Goal: Task Accomplishment & Management: Manage account settings

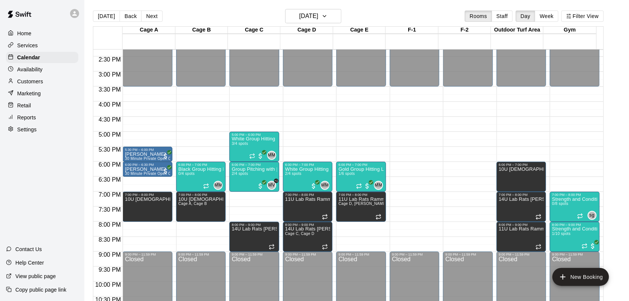
scroll to position [413, 0]
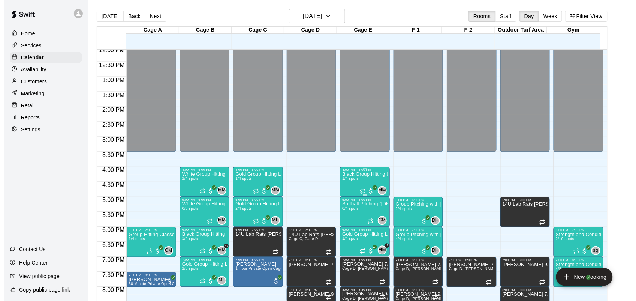
scroll to position [371, 0]
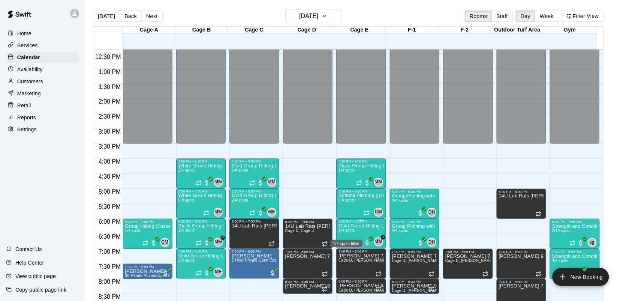
click at [343, 229] on span "1/4 spots" at bounding box center [346, 230] width 16 height 4
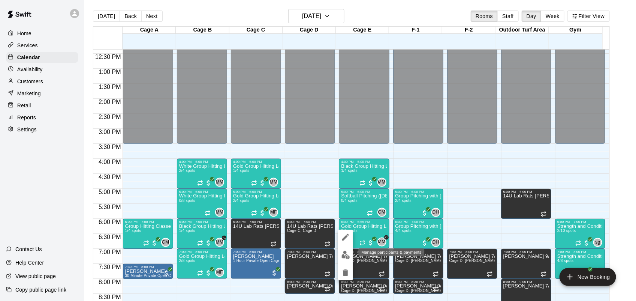
click at [346, 250] on img "edit" at bounding box center [345, 254] width 9 height 9
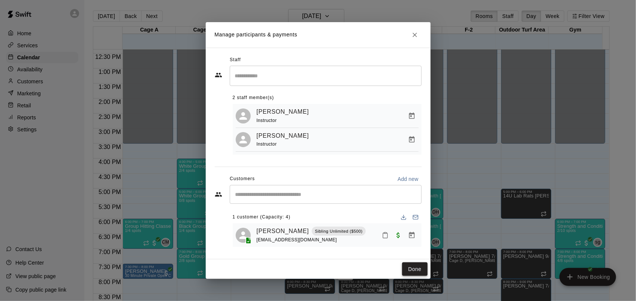
click at [415, 270] on button "Done" at bounding box center [414, 269] width 25 height 14
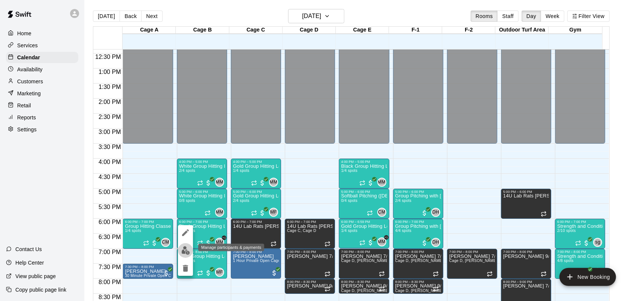
click at [182, 248] on img "edit" at bounding box center [185, 250] width 9 height 9
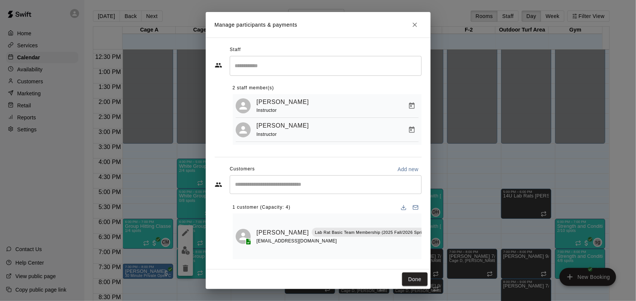
scroll to position [12, 0]
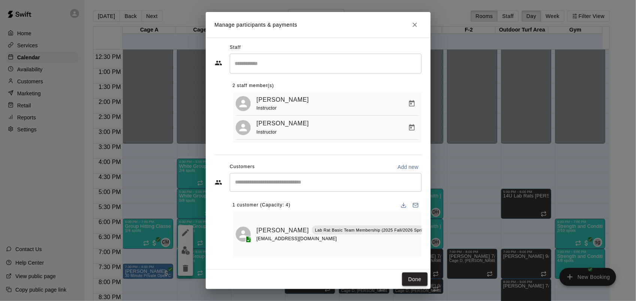
click at [416, 280] on button "Done" at bounding box center [414, 279] width 25 height 14
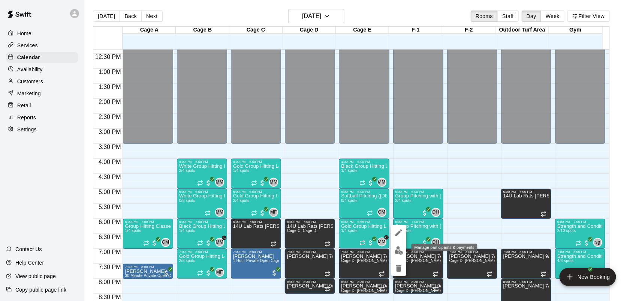
click at [400, 250] on img "edit" at bounding box center [399, 250] width 9 height 9
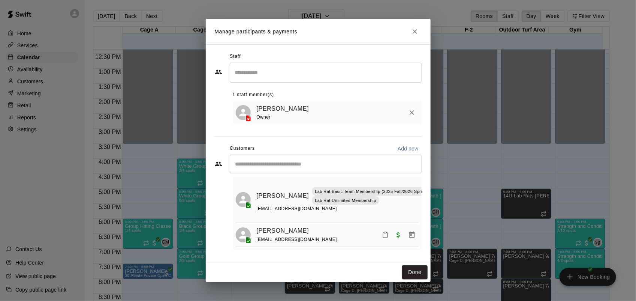
scroll to position [0, 0]
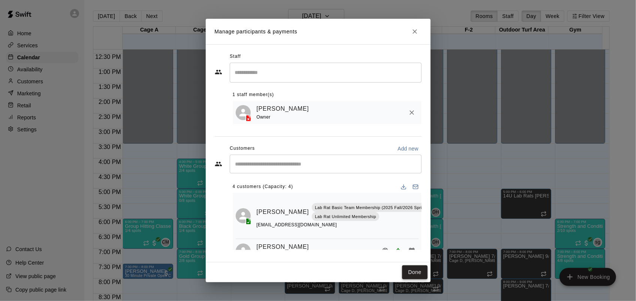
click at [410, 269] on button "Done" at bounding box center [414, 272] width 25 height 14
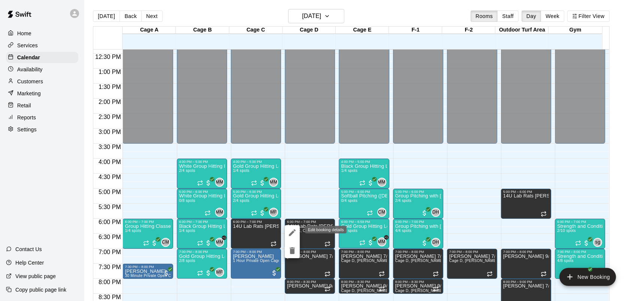
click at [297, 231] on button "edit" at bounding box center [292, 232] width 15 height 15
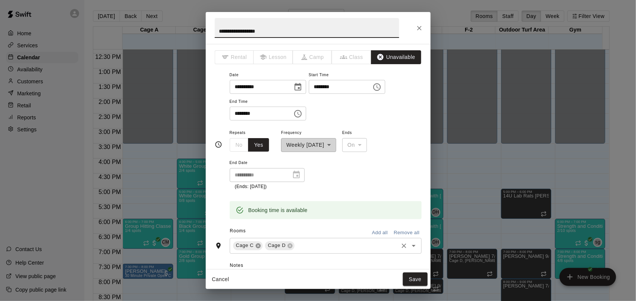
click at [257, 245] on icon at bounding box center [258, 245] width 5 height 5
click at [417, 280] on button "Save" at bounding box center [415, 279] width 25 height 14
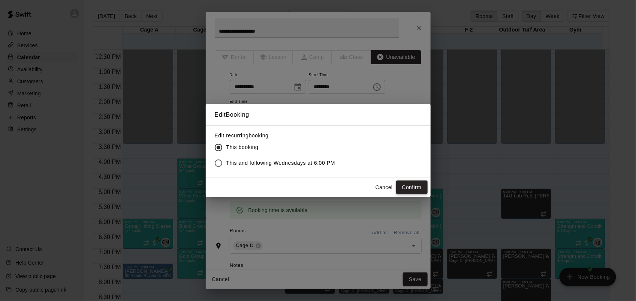
click at [408, 191] on button "Confirm" at bounding box center [411, 187] width 31 height 14
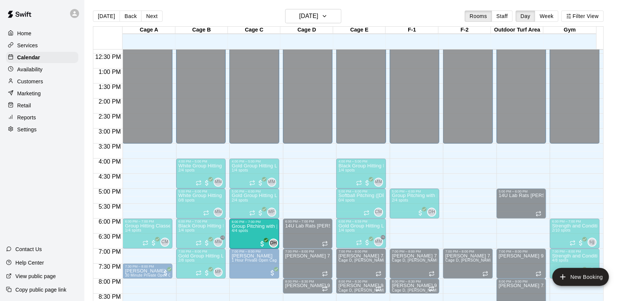
drag, startPoint x: 405, startPoint y: 238, endPoint x: 256, endPoint y: 241, distance: 149.2
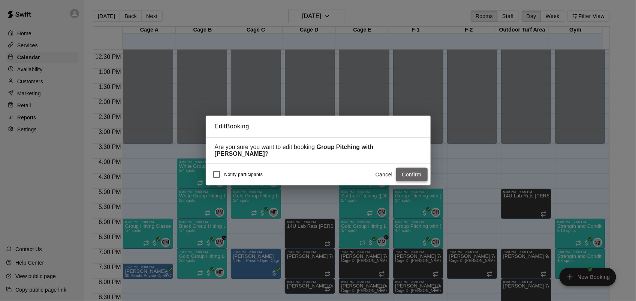
click at [408, 177] on button "Confirm" at bounding box center [411, 175] width 31 height 14
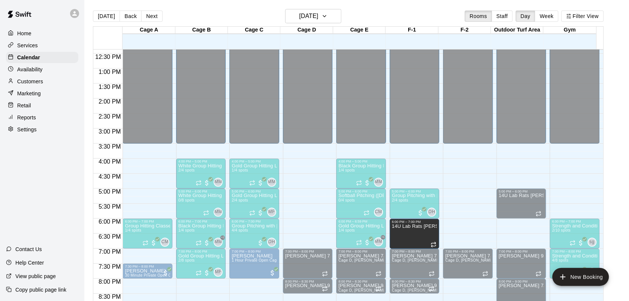
drag, startPoint x: 295, startPoint y: 231, endPoint x: 402, endPoint y: 235, distance: 106.9
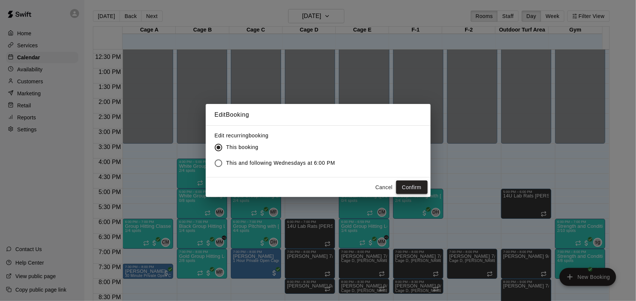
click at [400, 183] on button "Confirm" at bounding box center [411, 187] width 31 height 14
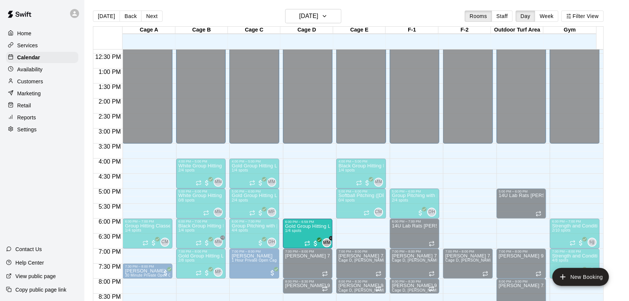
drag, startPoint x: 353, startPoint y: 237, endPoint x: 310, endPoint y: 240, distance: 43.2
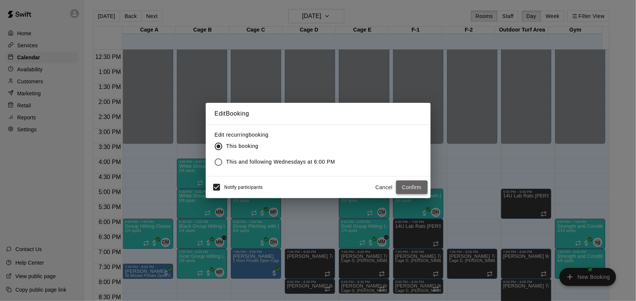
click at [415, 189] on button "Confirm" at bounding box center [411, 187] width 31 height 14
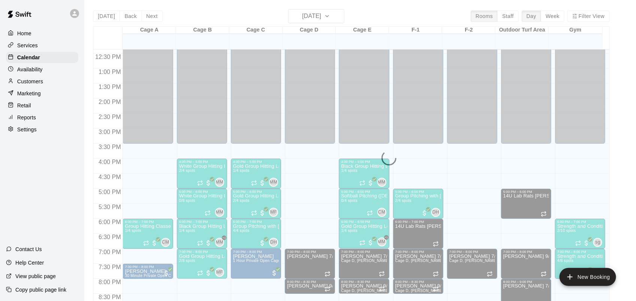
click at [225, 183] on div "Notify participants" at bounding box center [236, 187] width 54 height 16
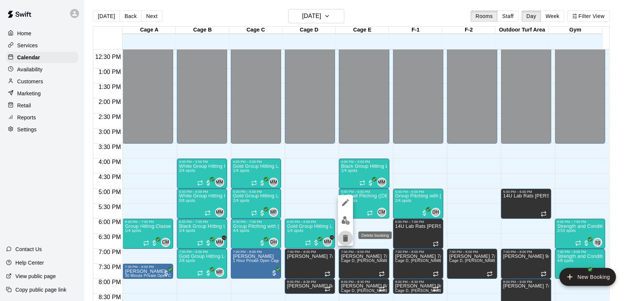
click at [344, 238] on icon "delete" at bounding box center [345, 238] width 5 height 7
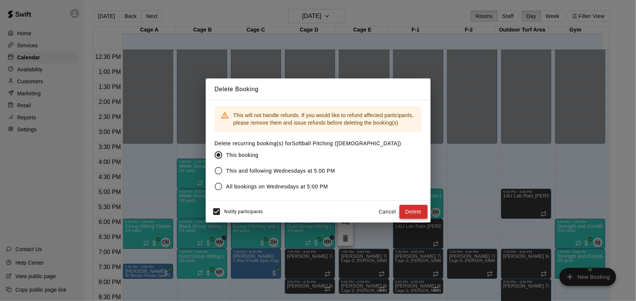
click at [416, 207] on button "Delete" at bounding box center [414, 212] width 28 height 14
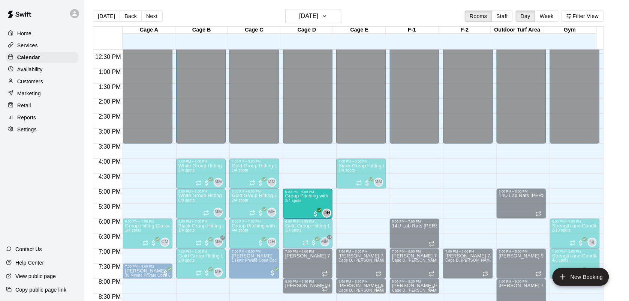
drag, startPoint x: 412, startPoint y: 199, endPoint x: 320, endPoint y: 205, distance: 92.0
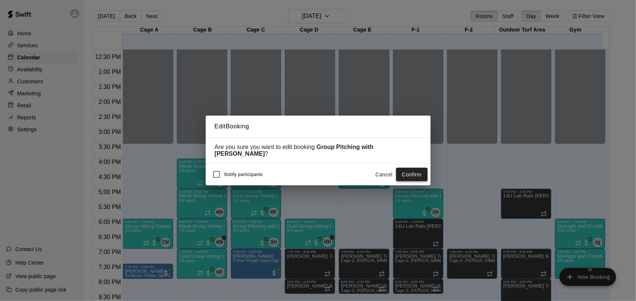
click at [405, 175] on button "Confirm" at bounding box center [411, 175] width 31 height 14
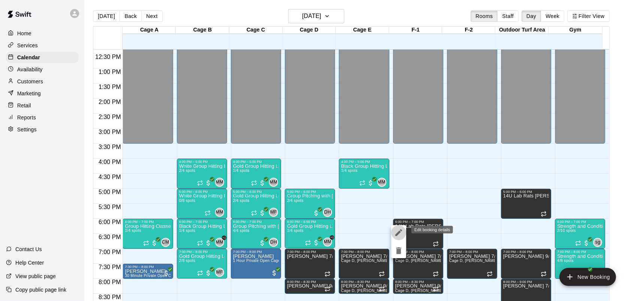
click at [393, 236] on button "edit" at bounding box center [398, 232] width 15 height 15
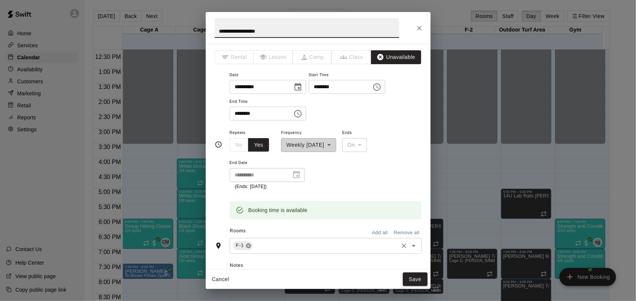
click at [248, 244] on icon at bounding box center [248, 245] width 5 height 5
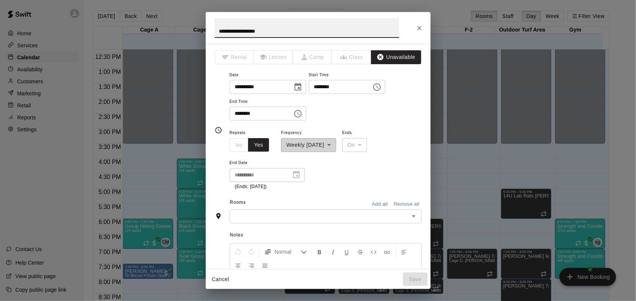
click at [254, 227] on div "Notes Normal Add notes..." at bounding box center [318, 280] width 207 height 115
click at [254, 226] on div "Notes Normal Add notes..." at bounding box center [318, 280] width 207 height 115
drag, startPoint x: 254, startPoint y: 226, endPoint x: 252, endPoint y: 214, distance: 11.4
click at [252, 214] on input "text" at bounding box center [319, 215] width 175 height 9
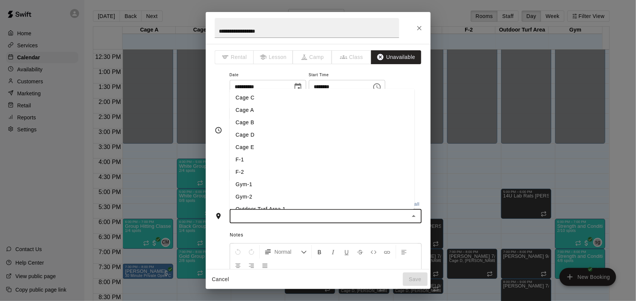
click at [250, 160] on li "F-1" at bounding box center [322, 159] width 185 height 12
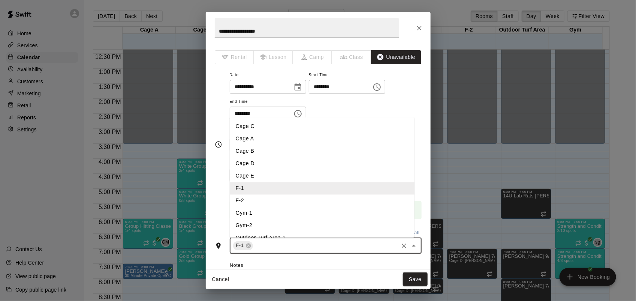
click at [276, 245] on input "text" at bounding box center [325, 245] width 143 height 9
click at [250, 178] on li "Cage E" at bounding box center [322, 175] width 185 height 12
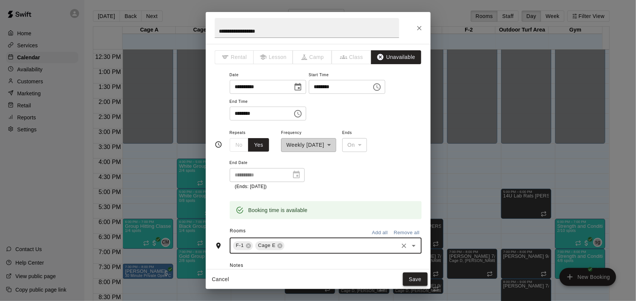
click at [418, 278] on button "Save" at bounding box center [415, 279] width 25 height 14
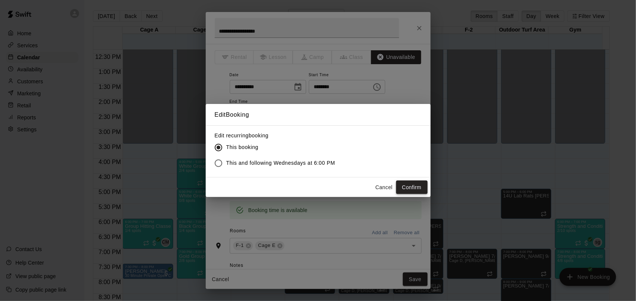
click at [400, 181] on button "Confirm" at bounding box center [411, 187] width 31 height 14
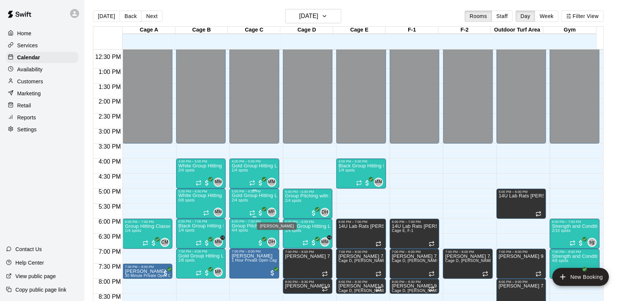
click at [269, 213] on span "MF" at bounding box center [271, 211] width 7 height 7
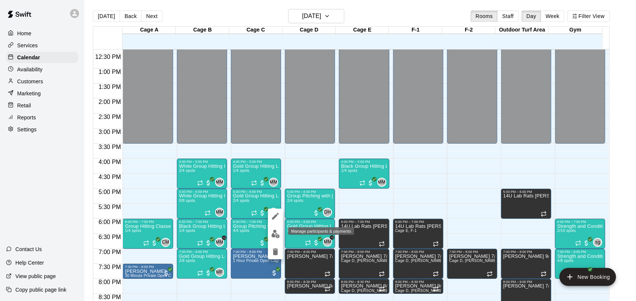
click at [275, 233] on img "edit" at bounding box center [275, 233] width 9 height 9
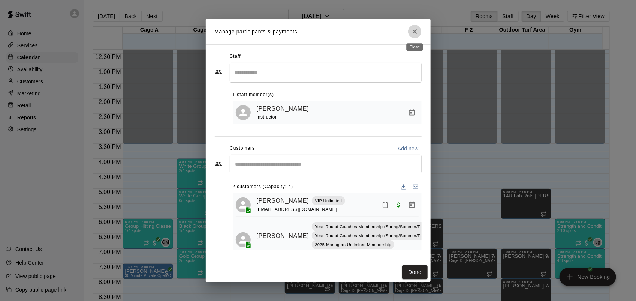
click at [419, 29] on button "Close" at bounding box center [414, 31] width 13 height 13
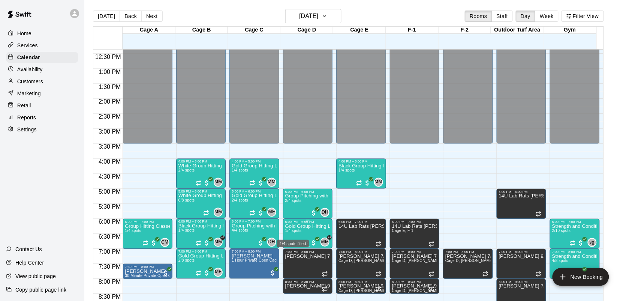
click at [298, 232] on span "1/4 spots" at bounding box center [293, 230] width 16 height 4
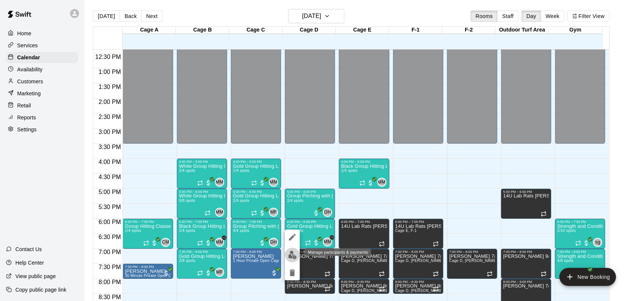
click at [290, 259] on img "edit" at bounding box center [292, 254] width 9 height 9
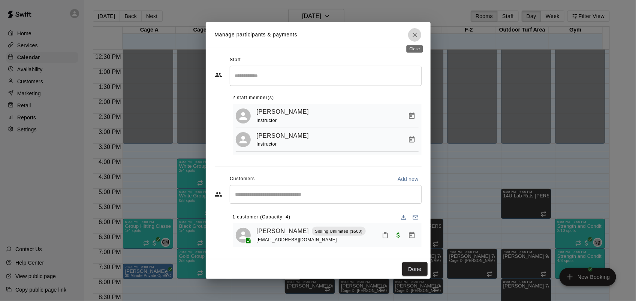
click at [418, 34] on icon "Close" at bounding box center [414, 34] width 7 height 7
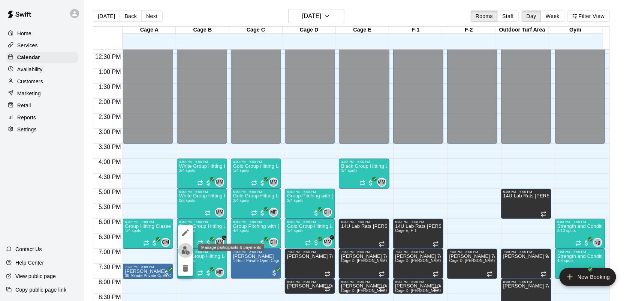
click at [179, 250] on button "edit" at bounding box center [185, 250] width 15 height 15
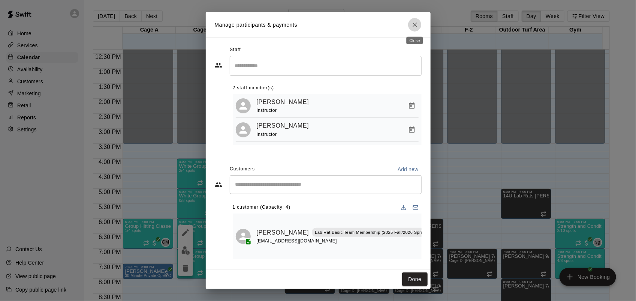
click at [419, 21] on button "Close" at bounding box center [414, 24] width 13 height 13
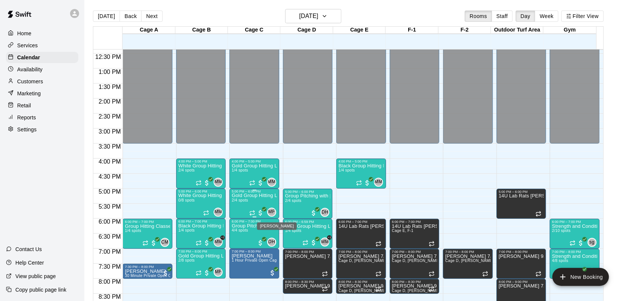
click at [270, 212] on span "MF" at bounding box center [271, 211] width 7 height 7
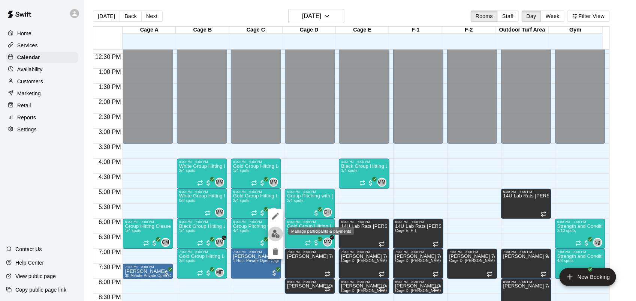
click at [275, 231] on img "edit" at bounding box center [275, 233] width 9 height 9
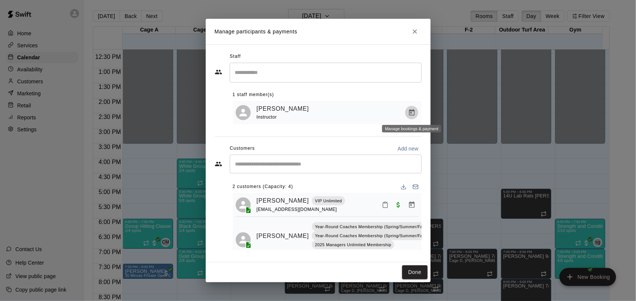
click at [412, 114] on icon "Manage bookings & payment" at bounding box center [411, 112] width 7 height 7
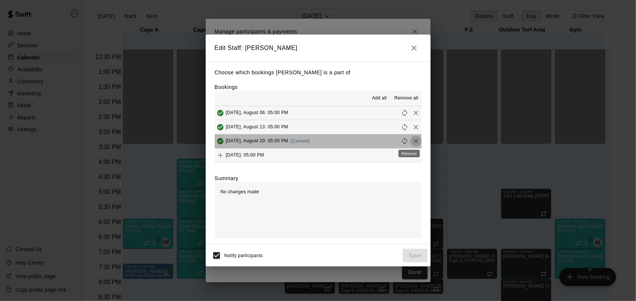
click at [412, 139] on icon "Remove" at bounding box center [415, 140] width 7 height 7
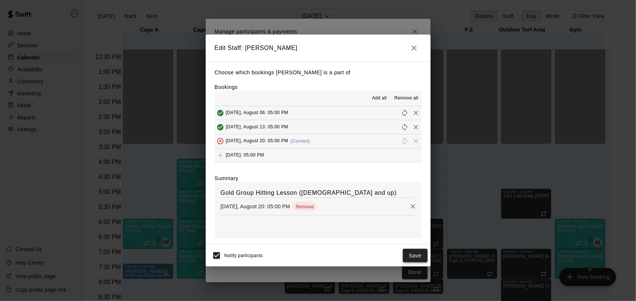
click at [412, 253] on button "Save" at bounding box center [415, 255] width 25 height 14
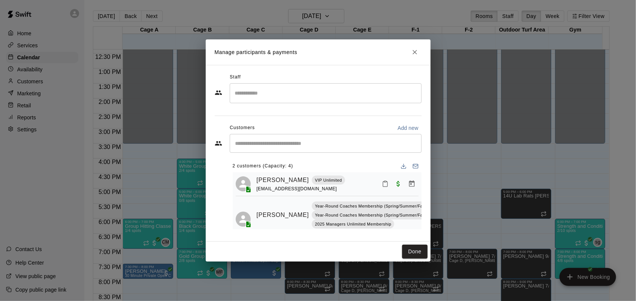
click at [340, 98] on input "Search staff" at bounding box center [325, 93] width 185 height 13
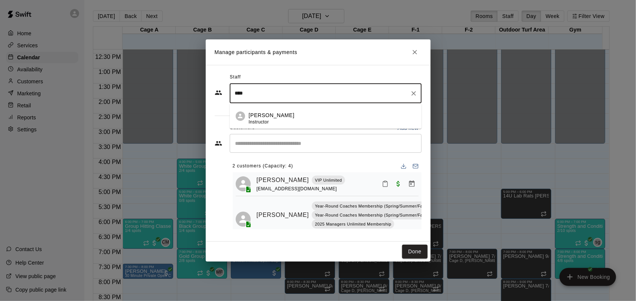
click at [297, 118] on div "Matt McGrew Instructor" at bounding box center [332, 118] width 167 height 15
type input "****"
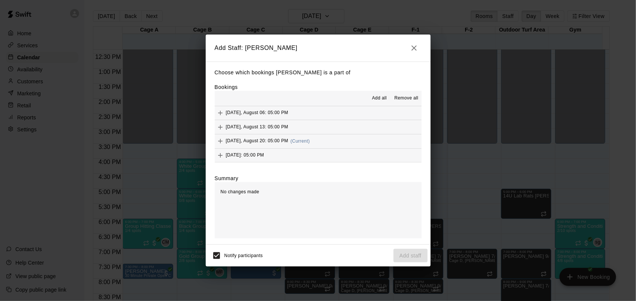
click at [227, 139] on span "Wednesday, August 20: 05:00 PM" at bounding box center [257, 140] width 63 height 5
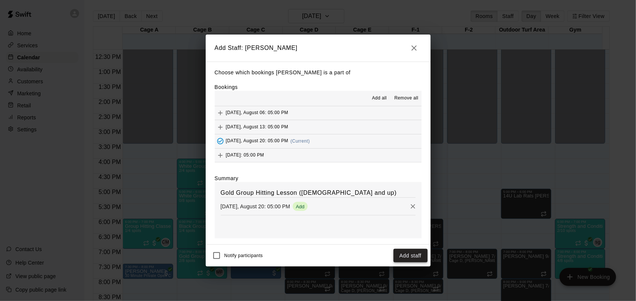
click at [416, 259] on button "Add staff" at bounding box center [411, 255] width 34 height 14
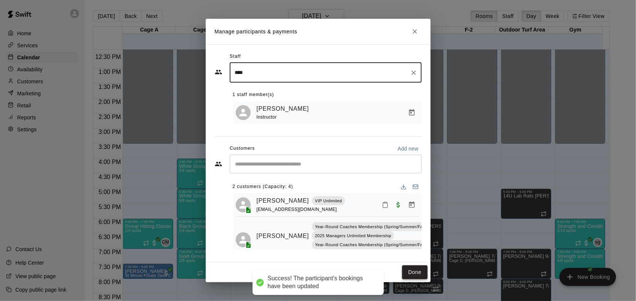
click at [413, 271] on button "Done" at bounding box center [414, 272] width 25 height 14
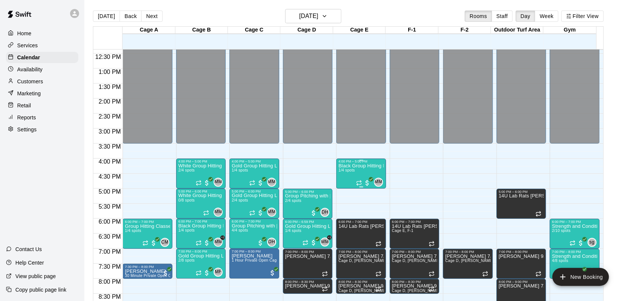
click at [350, 171] on span "1/4 spots" at bounding box center [346, 170] width 16 height 4
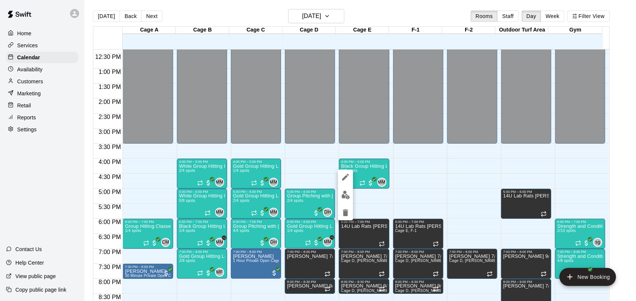
click at [349, 192] on img "edit" at bounding box center [345, 194] width 9 height 9
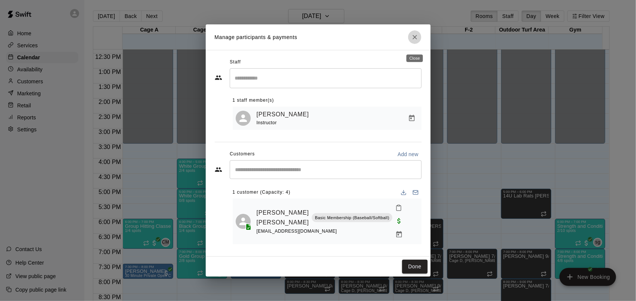
click at [411, 41] on icon "Close" at bounding box center [414, 36] width 7 height 7
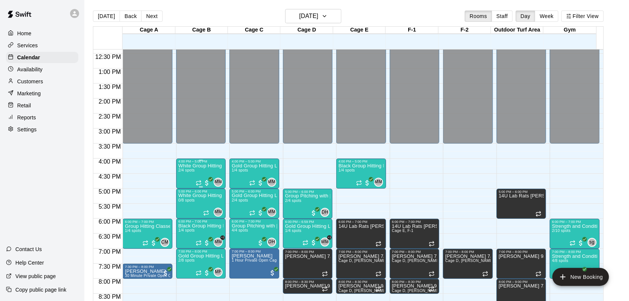
click at [205, 166] on p "White Group Hitting Lesson (7-14 year olds)" at bounding box center [200, 166] width 45 height 0
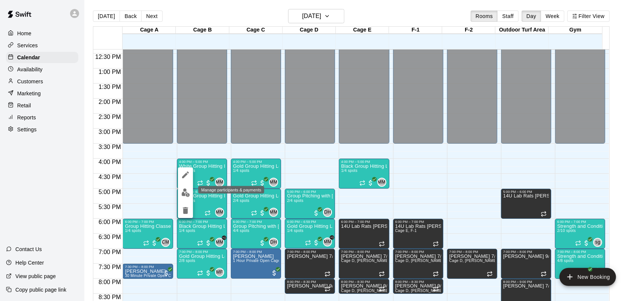
click at [184, 192] on img "edit" at bounding box center [185, 192] width 9 height 9
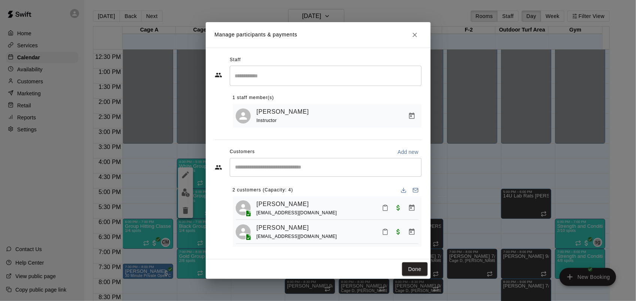
click at [415, 33] on icon "Close" at bounding box center [415, 35] width 4 height 4
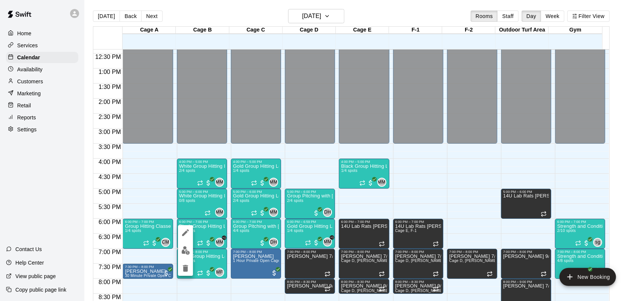
click at [182, 251] on img "edit" at bounding box center [185, 250] width 9 height 9
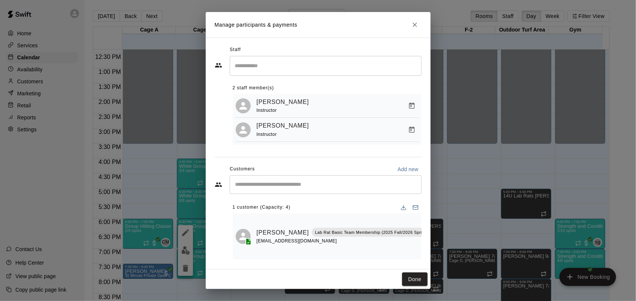
click at [418, 25] on icon "Close" at bounding box center [414, 24] width 7 height 7
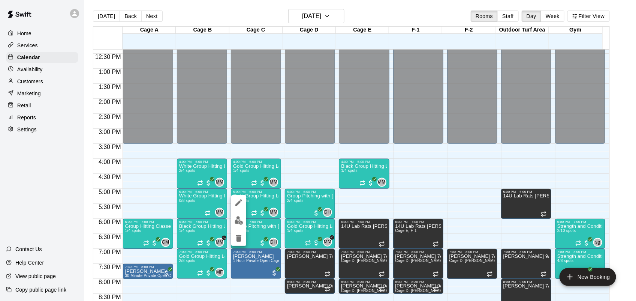
click at [240, 225] on button "edit" at bounding box center [238, 220] width 15 height 15
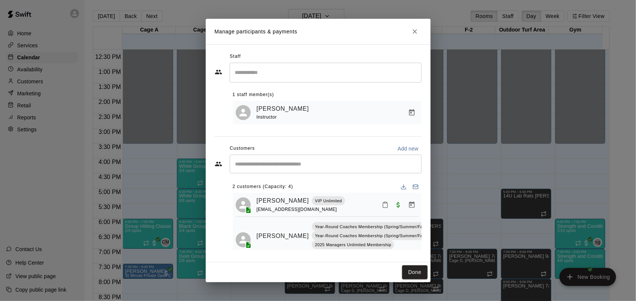
click at [415, 25] on button "Close" at bounding box center [414, 31] width 13 height 13
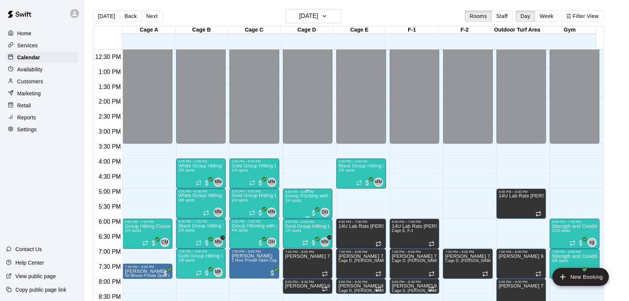
click at [298, 202] on span "2/4 spots" at bounding box center [293, 200] width 16 height 4
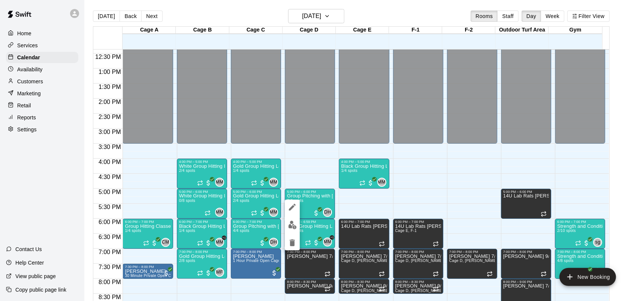
click at [291, 225] on img "edit" at bounding box center [292, 224] width 9 height 9
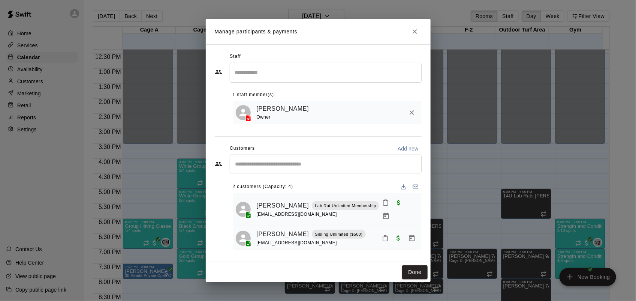
click at [416, 29] on icon "Close" at bounding box center [414, 31] width 7 height 7
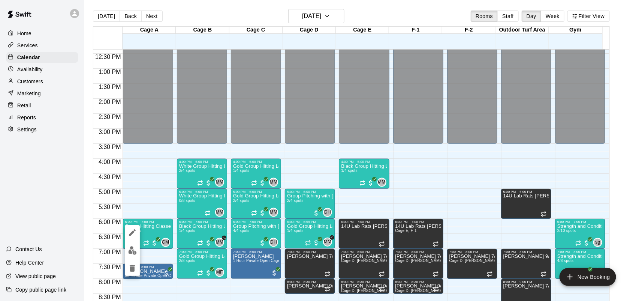
click at [133, 248] on img "edit" at bounding box center [132, 250] width 9 height 9
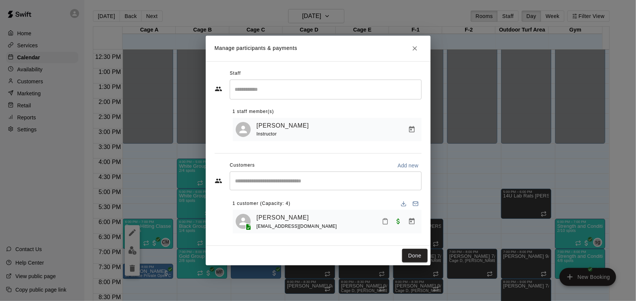
click at [413, 48] on icon "Close" at bounding box center [414, 48] width 7 height 7
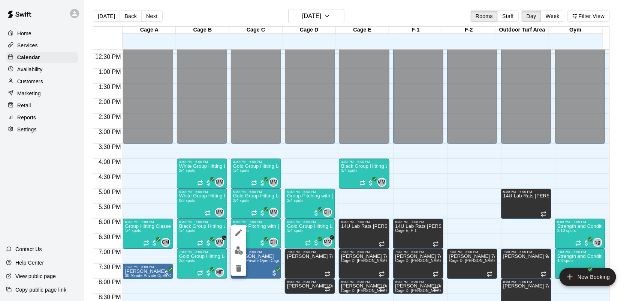
click at [192, 245] on div at bounding box center [318, 150] width 636 height 301
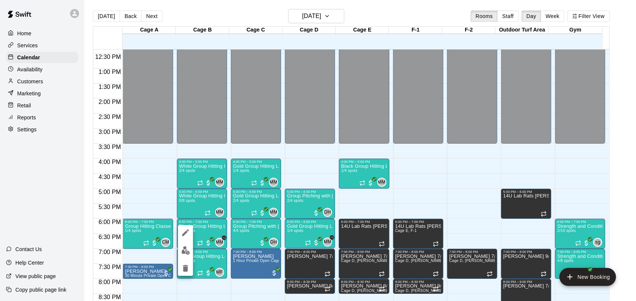
click at [187, 255] on button "edit" at bounding box center [185, 250] width 15 height 15
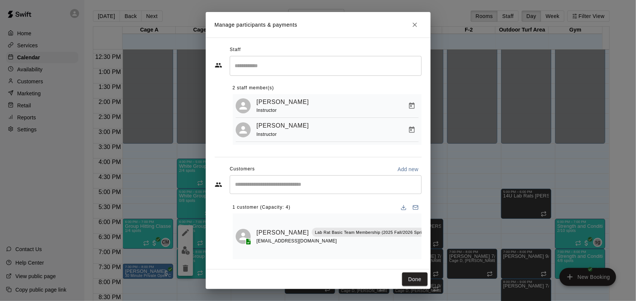
click at [420, 22] on button "Close" at bounding box center [414, 24] width 13 height 13
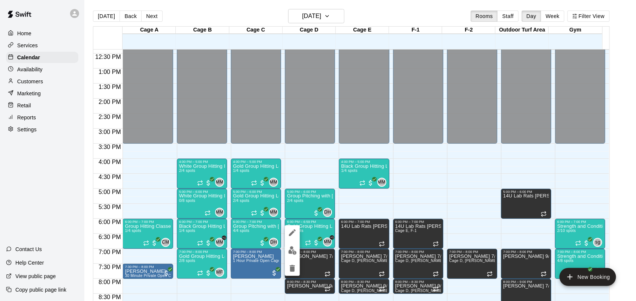
click at [295, 254] on img "edit" at bounding box center [292, 250] width 9 height 9
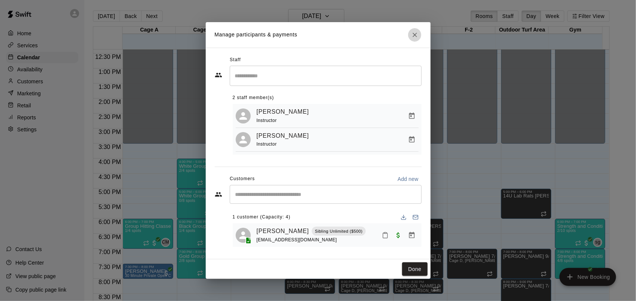
click at [413, 31] on icon "Close" at bounding box center [414, 34] width 7 height 7
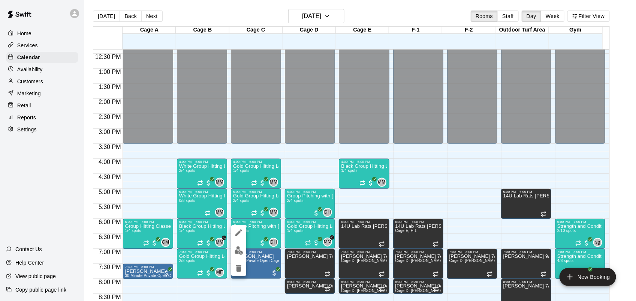
click at [239, 254] on img "edit" at bounding box center [239, 250] width 9 height 9
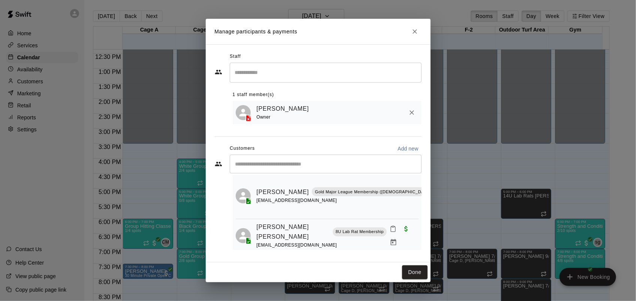
scroll to position [98, 0]
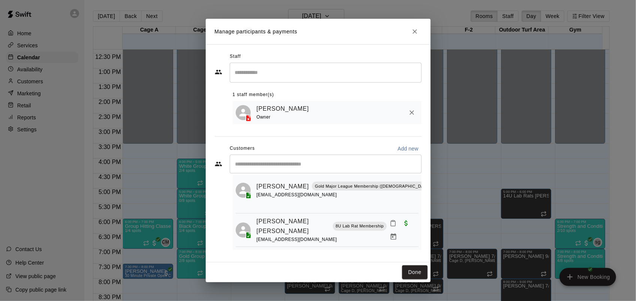
click at [416, 27] on button "Close" at bounding box center [414, 31] width 13 height 13
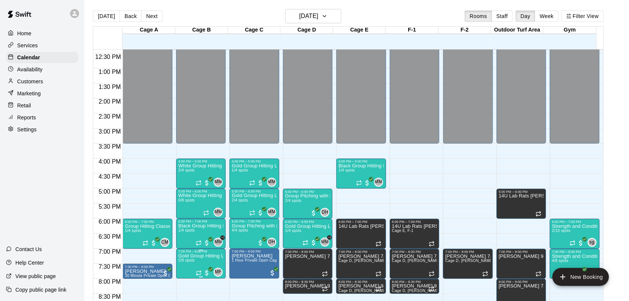
click at [192, 259] on span "2/8 spots" at bounding box center [186, 260] width 16 height 4
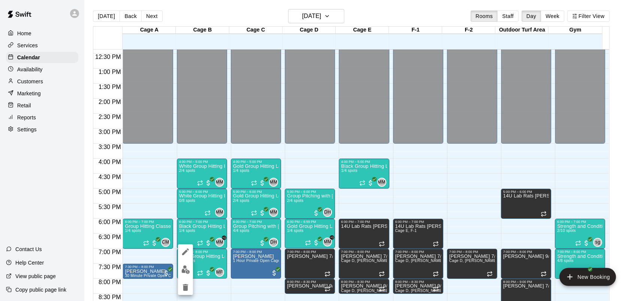
click at [185, 271] on img "edit" at bounding box center [185, 269] width 9 height 9
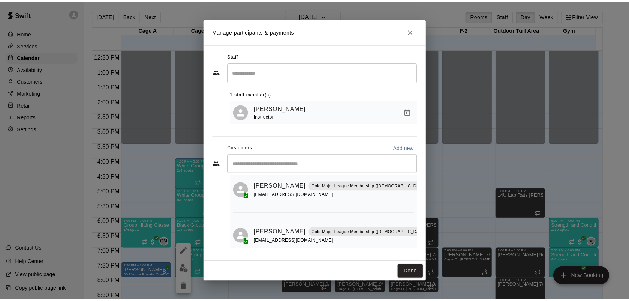
scroll to position [38, 0]
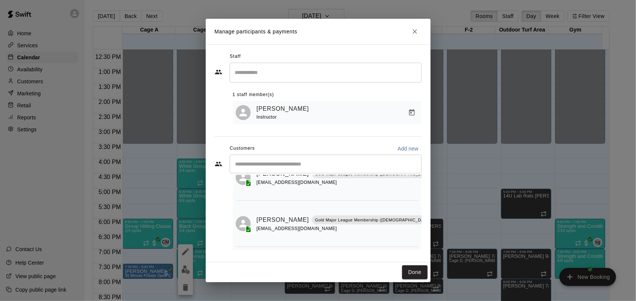
click at [415, 32] on icon "Close" at bounding box center [414, 31] width 7 height 7
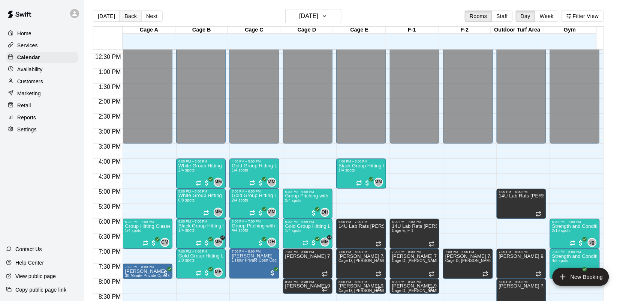
click at [122, 12] on button "Back" at bounding box center [131, 15] width 22 height 11
